Goal: Task Accomplishment & Management: Manage account settings

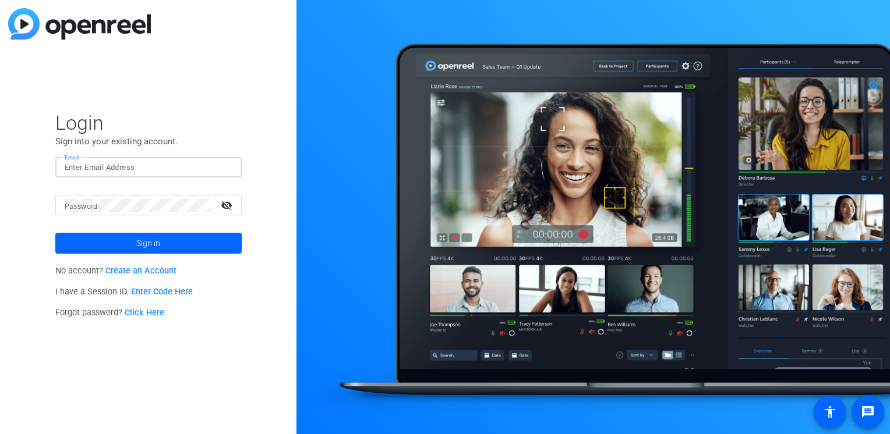
click at [94, 171] on input "Email" at bounding box center [149, 168] width 168 height 14
type input "[PERSON_NAME][EMAIL_ADDRESS][PERSON_NAME][DOMAIN_NAME]"
click at [55, 233] on button "Sign in" at bounding box center [148, 243] width 186 height 21
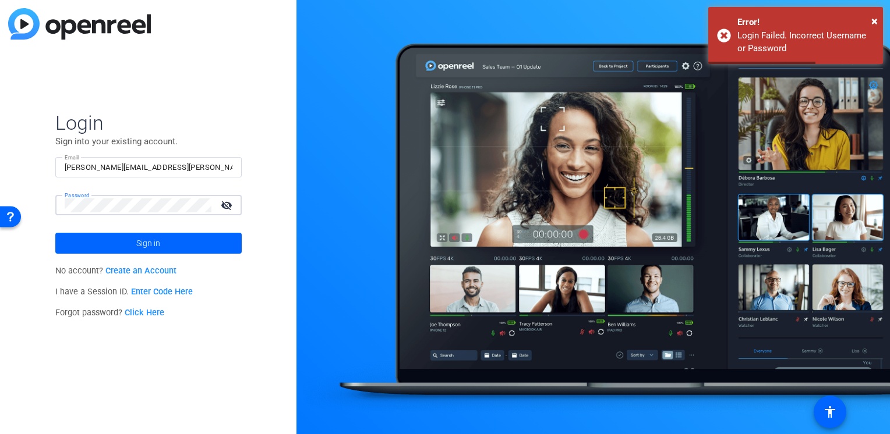
click at [34, 203] on div "Login Sign into your existing account. Email [PERSON_NAME][EMAIL_ADDRESS][PERSO…" at bounding box center [148, 217] width 296 height 434
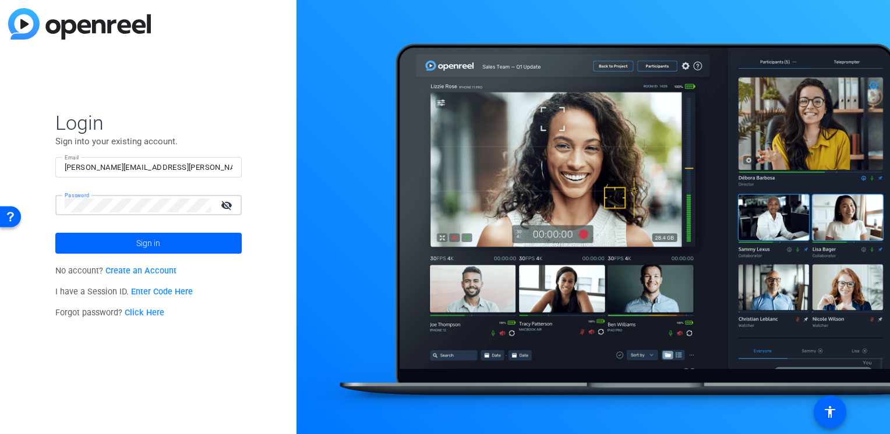
click at [55, 233] on button "Sign in" at bounding box center [148, 243] width 186 height 21
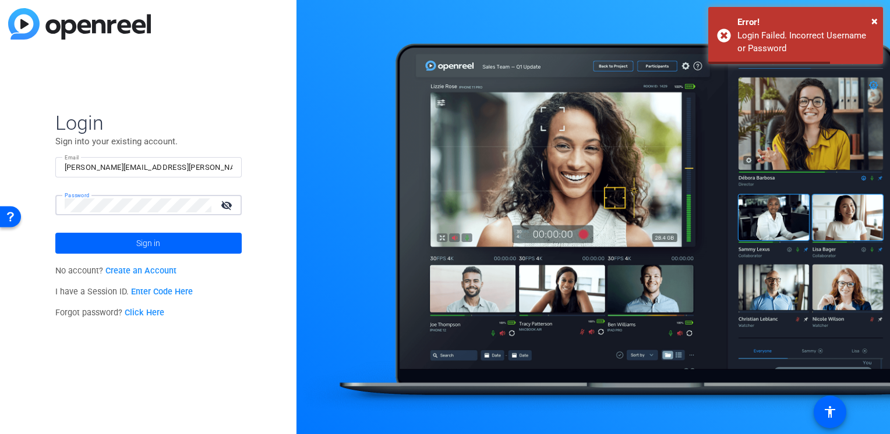
click at [56, 208] on div "Password visibility_off" at bounding box center [148, 205] width 186 height 20
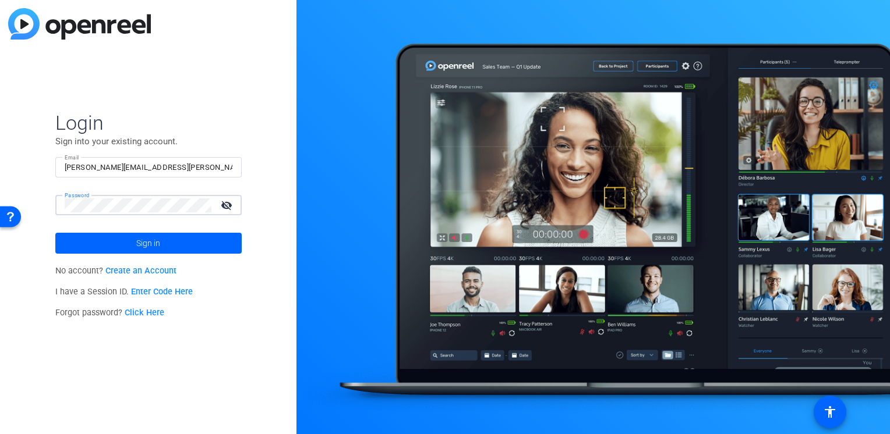
click at [55, 233] on button "Sign in" at bounding box center [148, 243] width 186 height 21
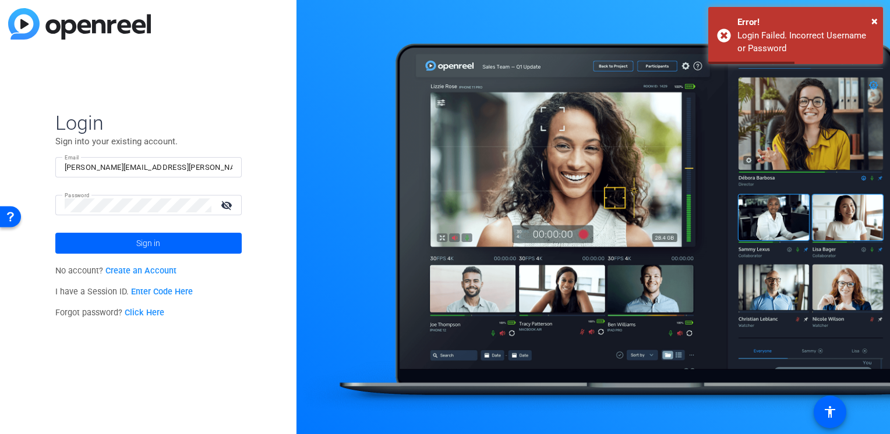
click at [148, 313] on link "Click Here" at bounding box center [145, 313] width 40 height 10
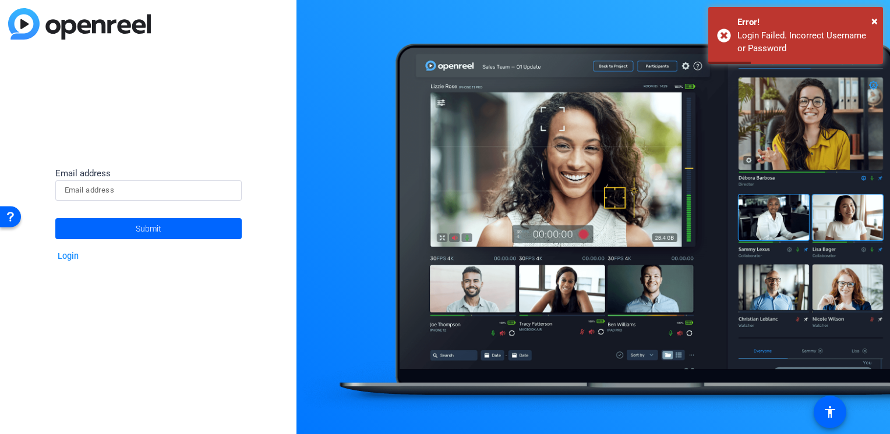
click at [153, 186] on input at bounding box center [149, 190] width 168 height 14
type input "[PERSON_NAME][EMAIL_ADDRESS][PERSON_NAME][DOMAIN_NAME]"
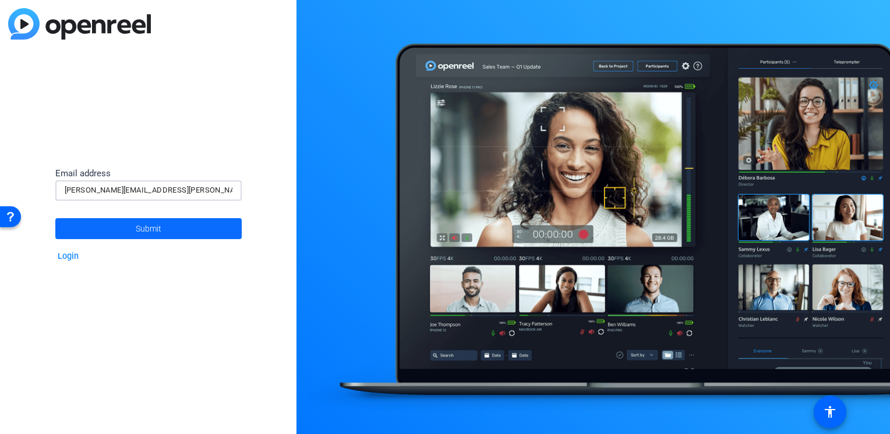
click at [137, 227] on span "Submit" at bounding box center [149, 228] width 26 height 29
